Goal: Information Seeking & Learning: Find specific page/section

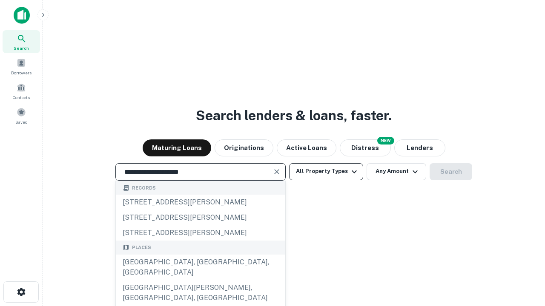
click at [200, 280] on div "[GEOGRAPHIC_DATA], [GEOGRAPHIC_DATA], [GEOGRAPHIC_DATA]" at bounding box center [200, 268] width 169 height 26
click at [326, 172] on button "All Property Types" at bounding box center [326, 171] width 74 height 17
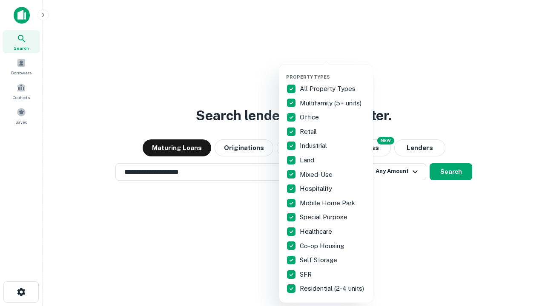
type input "**********"
click at [333, 71] on button "button" at bounding box center [333, 71] width 94 height 0
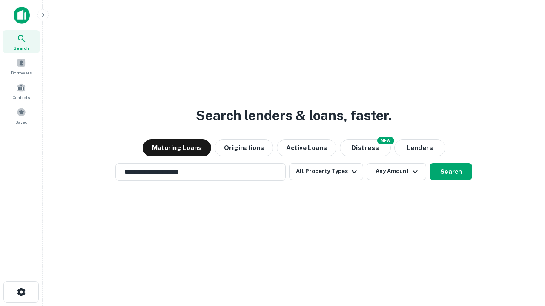
scroll to position [13, 0]
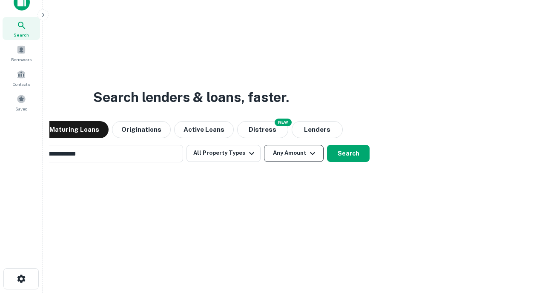
click at [264, 145] on button "Any Amount" at bounding box center [294, 153] width 60 height 17
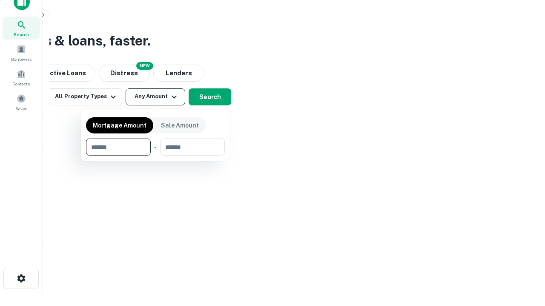
type input "*******"
click at [155, 156] on button "button" at bounding box center [155, 156] width 139 height 0
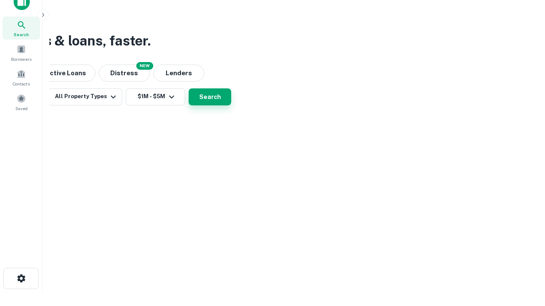
click at [231, 106] on button "Search" at bounding box center [210, 97] width 43 height 17
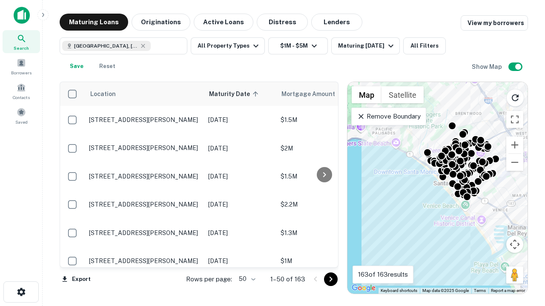
click at [246, 279] on body "Search Borrowers Contacts Saved Maturing Loans Originations Active Loans Distre…" at bounding box center [272, 153] width 545 height 306
click at [246, 258] on li "25" at bounding box center [246, 257] width 25 height 15
